Goal: Obtain resource: Download file/media

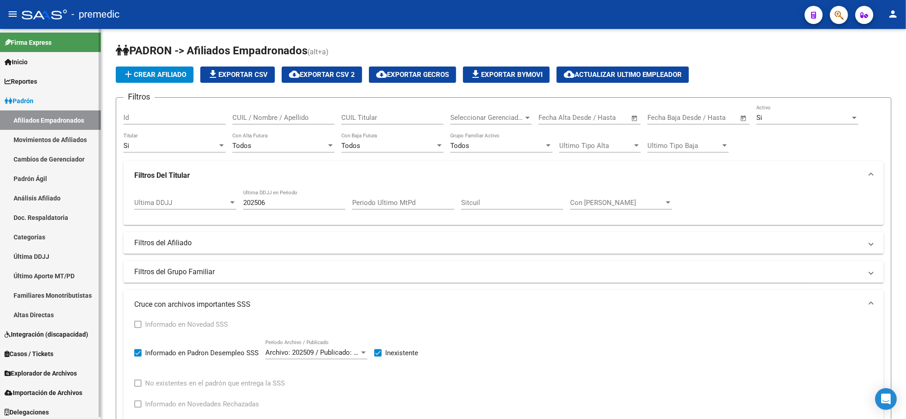
scroll to position [2, 0]
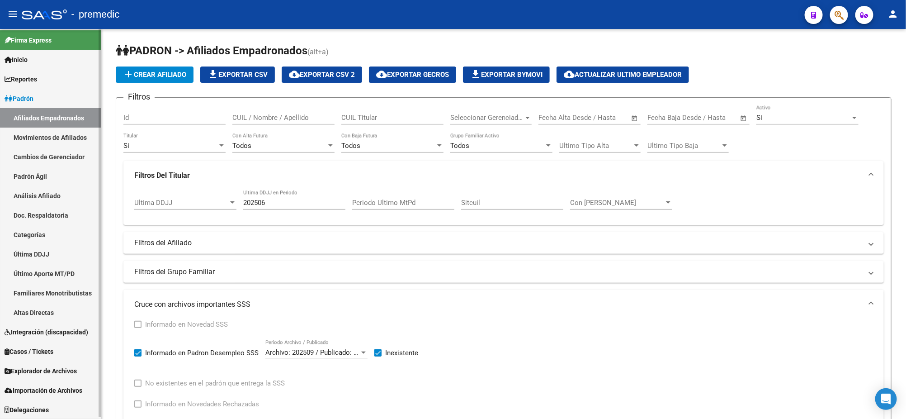
click at [59, 361] on link "Explorador de Archivos" at bounding box center [50, 370] width 101 height 19
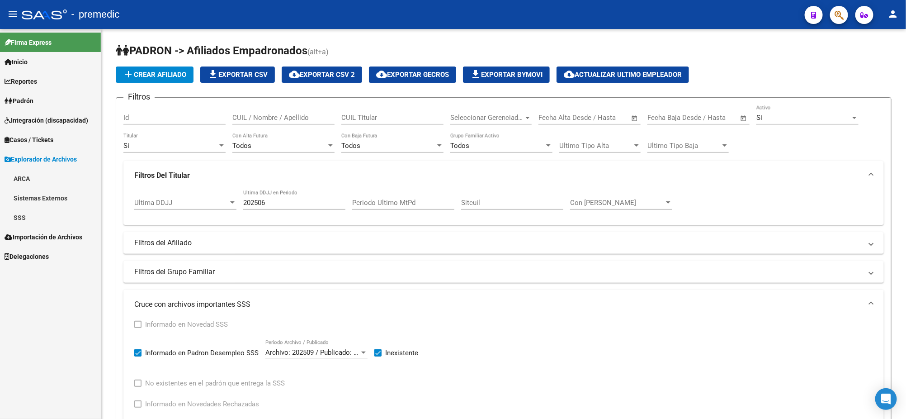
scroll to position [0, 0]
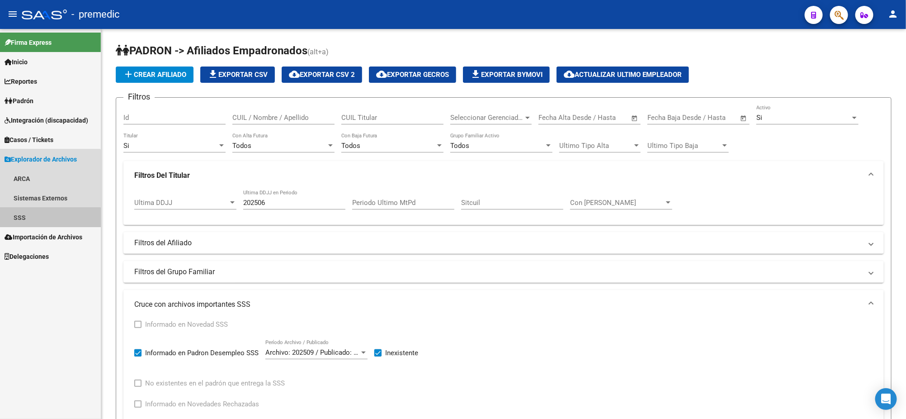
click at [29, 222] on link "SSS" at bounding box center [50, 217] width 101 height 19
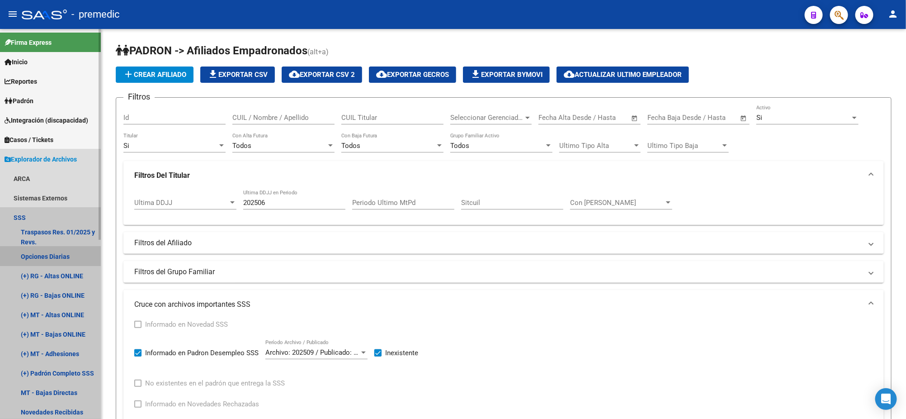
click at [69, 256] on link "Opciones Diarias" at bounding box center [50, 255] width 101 height 19
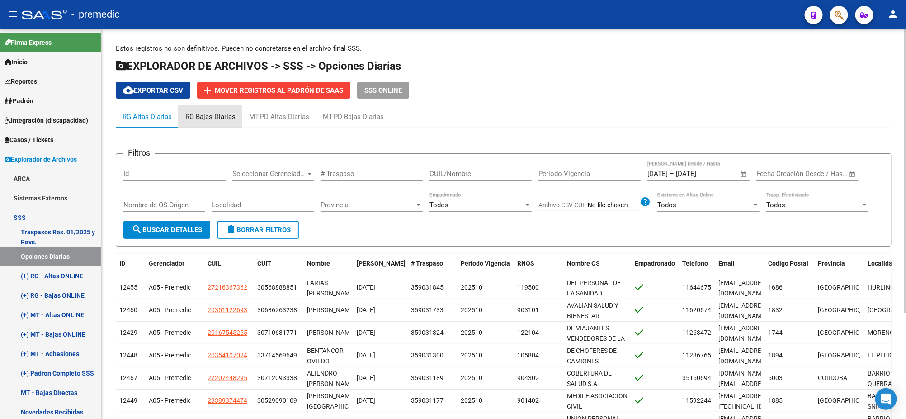
click at [199, 121] on div "RG Bajas Diarias" at bounding box center [210, 117] width 50 height 10
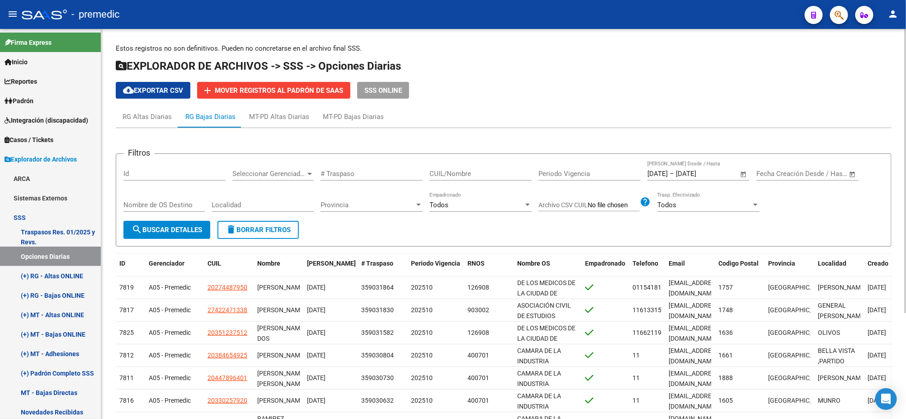
click at [139, 88] on span "cloud_download Exportar CSV" at bounding box center [153, 90] width 60 height 8
click at [275, 114] on div "MT-PD Altas Diarias" at bounding box center [279, 117] width 60 height 10
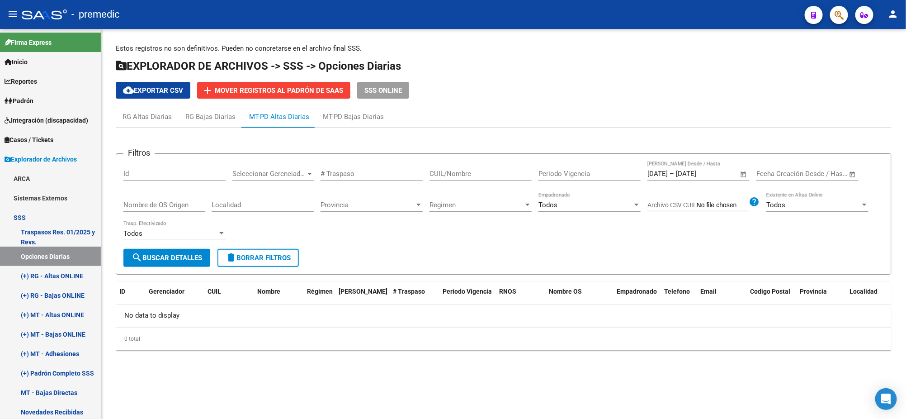
click at [198, 256] on span "search Buscar Detalles" at bounding box center [167, 258] width 71 height 8
click at [198, 255] on span "search Buscar Detalles" at bounding box center [167, 258] width 71 height 8
click at [366, 122] on div "MT-PD Bajas Diarias" at bounding box center [353, 117] width 75 height 22
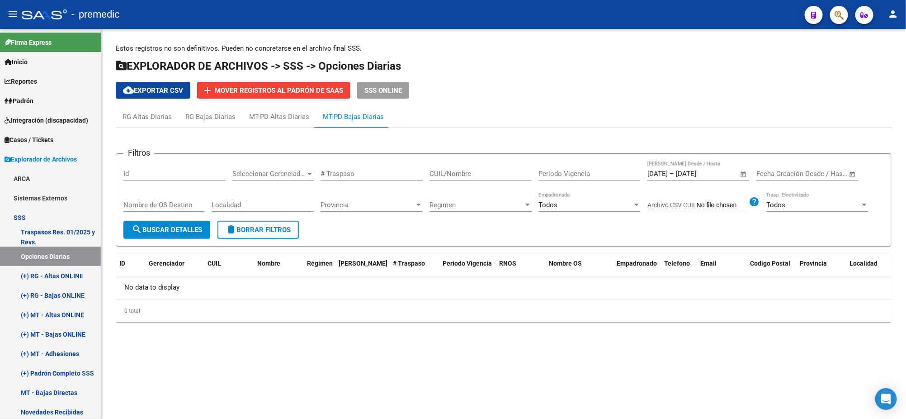
click at [190, 237] on form "Filtros Id Seleccionar Gerenciador Seleccionar Gerenciador # Traspaso CUIL/Nomb…" at bounding box center [504, 199] width 776 height 93
click at [187, 226] on span "search Buscar Detalles" at bounding box center [167, 230] width 71 height 8
